Goal: Task Accomplishment & Management: Manage account settings

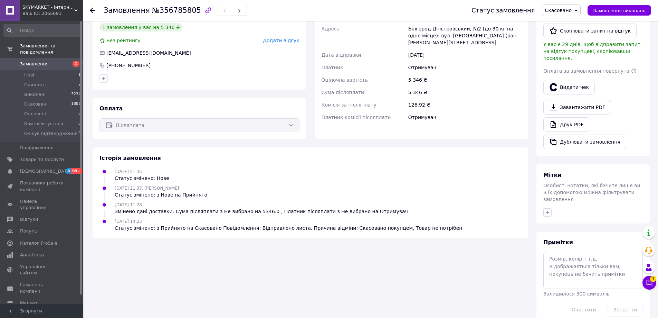
scroll to position [28, 0]
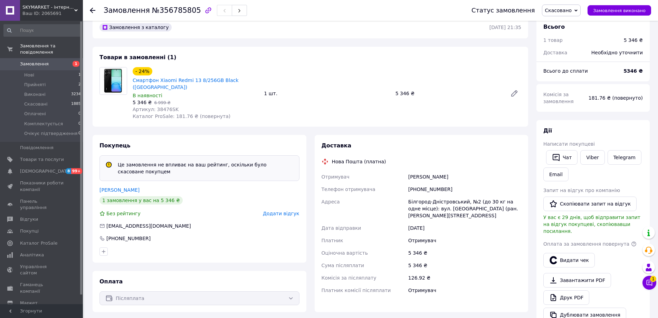
click at [92, 12] on use at bounding box center [93, 11] width 6 height 6
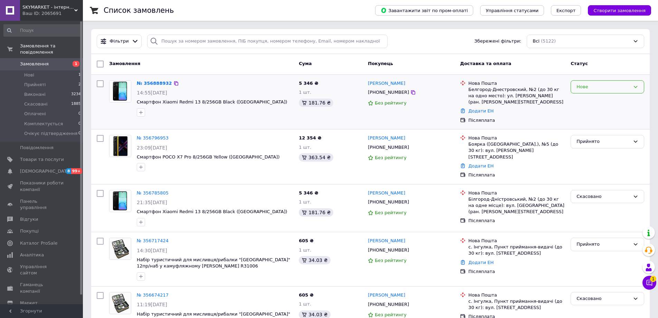
click at [584, 86] on div "Нове" at bounding box center [604, 86] width 54 height 7
click at [585, 100] on li "Прийнято" at bounding box center [607, 101] width 73 height 13
click at [477, 163] on link "Додати ЕН" at bounding box center [481, 165] width 25 height 5
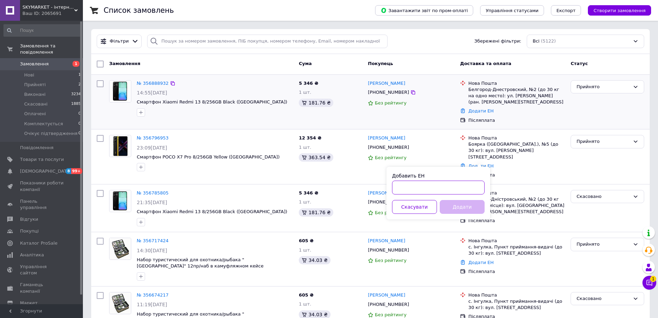
click at [407, 186] on input "Добавить ЕН" at bounding box center [438, 187] width 93 height 14
paste input "20451225134613"
type input "20451225134613"
click at [465, 207] on button "Додати" at bounding box center [462, 207] width 45 height 14
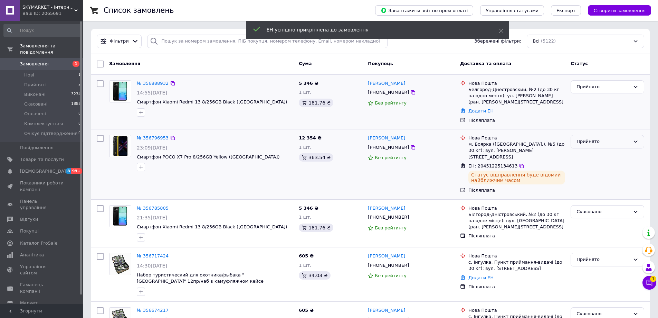
click at [583, 137] on div "Прийнято" at bounding box center [608, 141] width 74 height 13
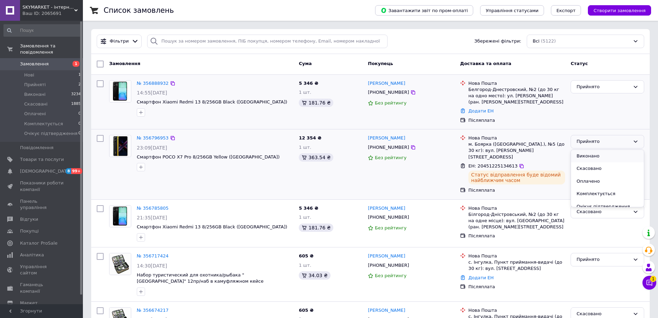
click at [586, 155] on li "Виконано" at bounding box center [607, 156] width 73 height 13
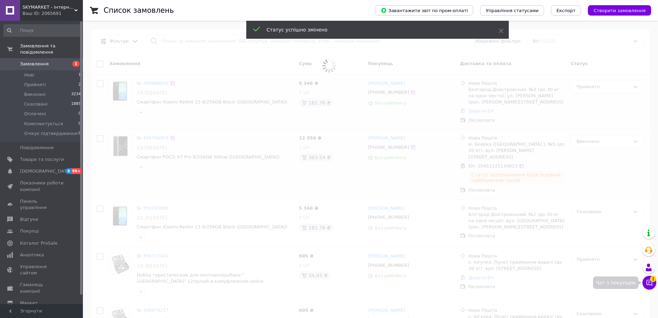
click at [647, 281] on icon at bounding box center [650, 283] width 6 height 6
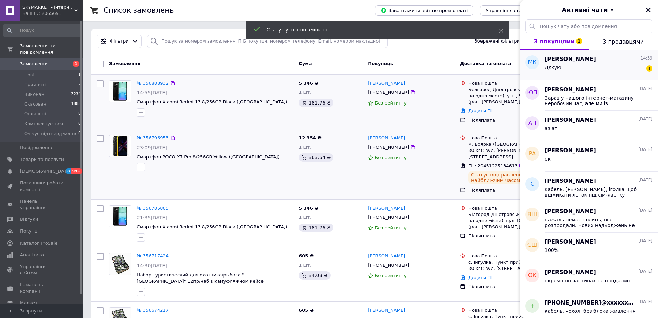
click at [588, 74] on div "Дякую 1" at bounding box center [599, 68] width 108 height 11
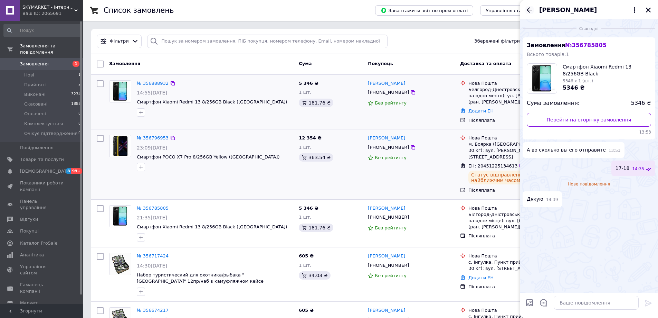
click at [527, 11] on icon "Назад" at bounding box center [530, 10] width 8 height 8
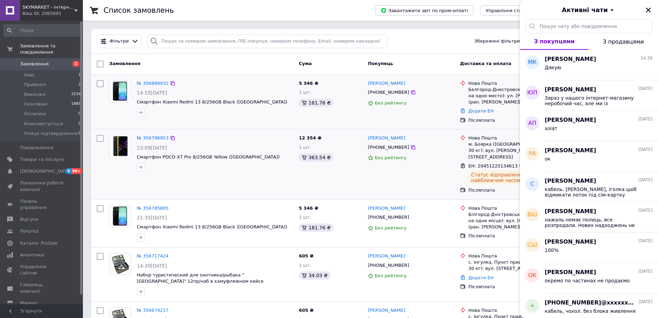
click at [651, 10] on icon "Закрити" at bounding box center [648, 10] width 6 height 6
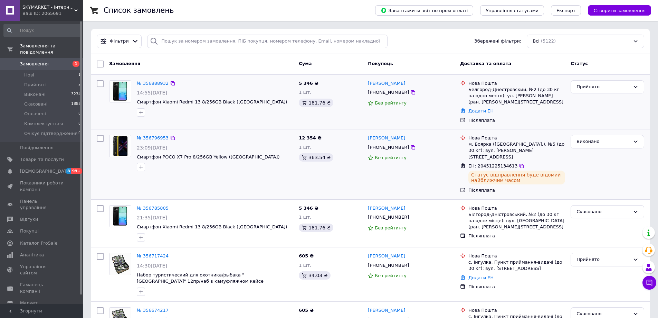
click at [481, 111] on link "Додати ЕН" at bounding box center [481, 110] width 25 height 5
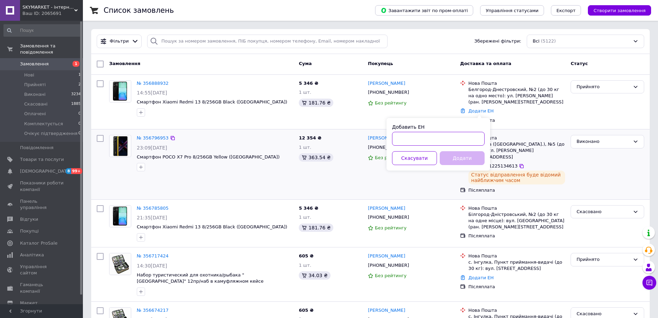
paste input "20451225132261"
type input "20451225132261"
click at [457, 160] on button "Додати" at bounding box center [462, 158] width 45 height 14
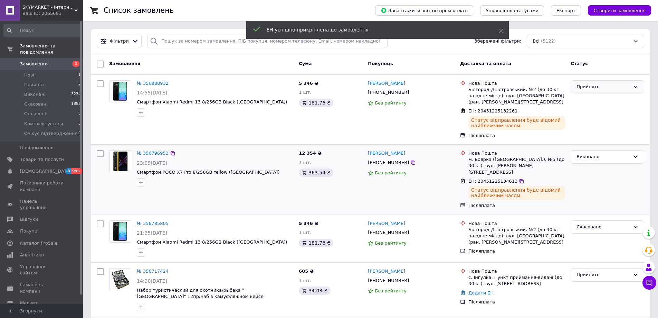
drag, startPoint x: 596, startPoint y: 88, endPoint x: 597, endPoint y: 92, distance: 3.9
click at [597, 88] on div "Прийнято" at bounding box center [604, 86] width 54 height 7
click at [595, 102] on li "Виконано" at bounding box center [607, 101] width 73 height 13
